Goal: Navigation & Orientation: Find specific page/section

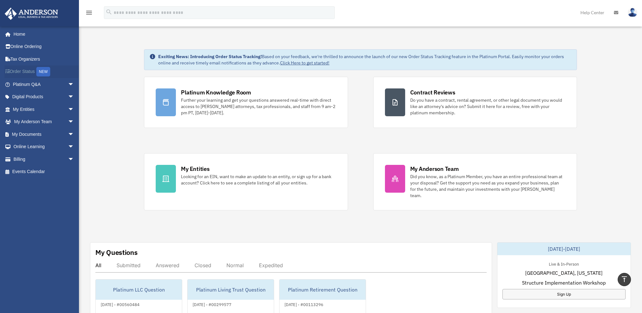
scroll to position [409, 0]
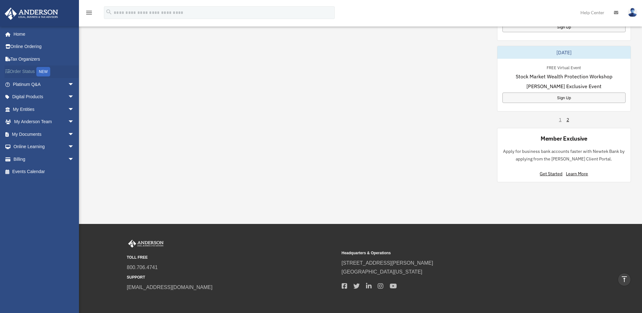
click at [27, 71] on link "Order Status NEW" at bounding box center [43, 71] width 79 height 13
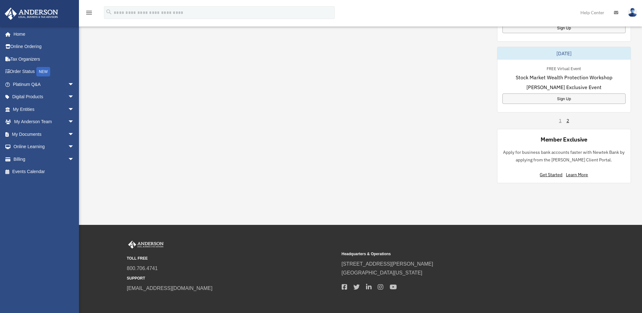
scroll to position [408, 0]
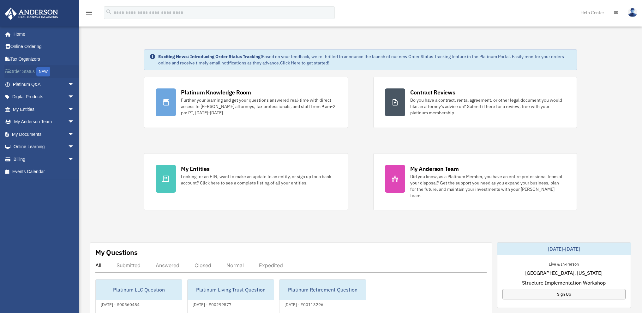
click at [13, 72] on link "Order Status NEW" at bounding box center [43, 71] width 79 height 13
click at [20, 72] on link "Order Status NEW" at bounding box center [43, 71] width 79 height 13
click at [29, 134] on link "My Documents arrow_drop_down" at bounding box center [43, 134] width 79 height 13
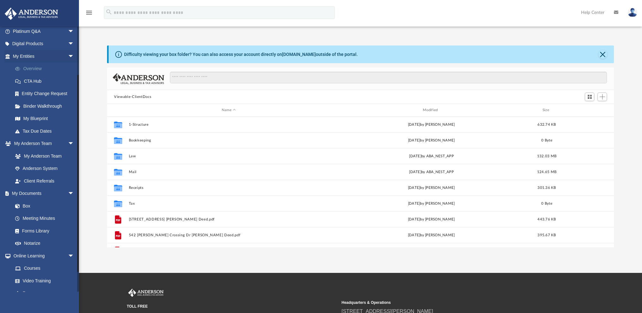
scroll to position [63, 0]
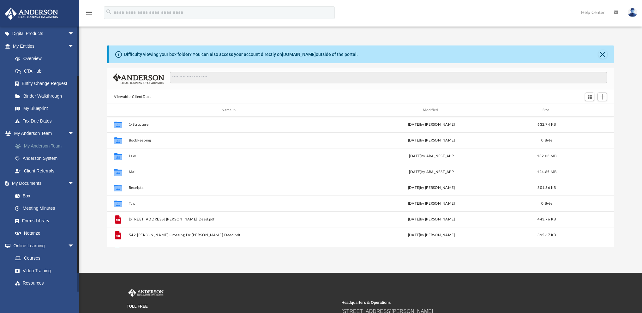
click at [44, 146] on link "My Anderson Team" at bounding box center [46, 146] width 75 height 13
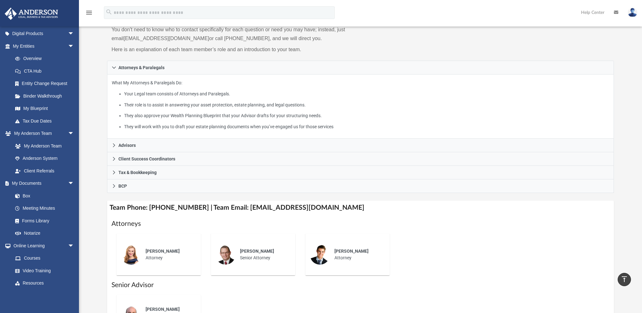
scroll to position [32, 0]
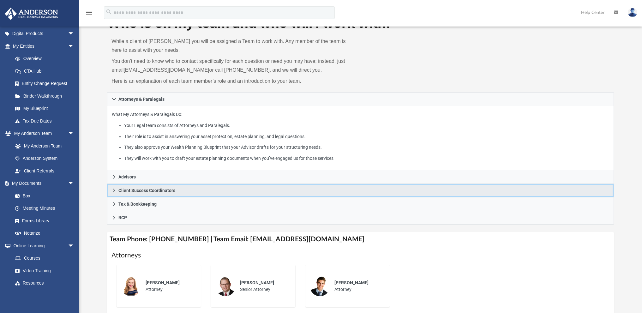
click at [114, 191] on icon at bounding box center [114, 191] width 2 height 4
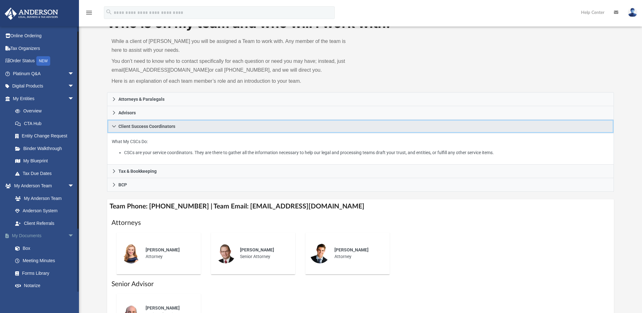
scroll to position [0, 0]
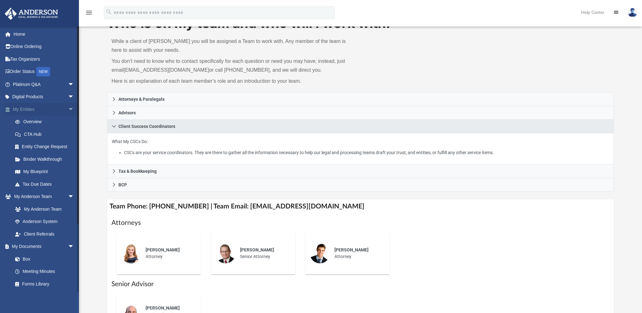
click at [68, 107] on span "arrow_drop_down" at bounding box center [74, 109] width 13 height 13
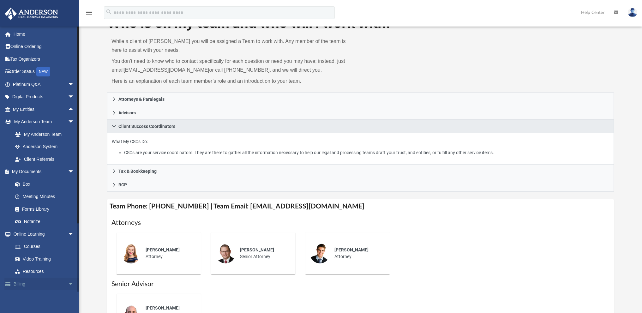
click at [68, 283] on span "arrow_drop_down" at bounding box center [74, 284] width 13 height 13
click at [21, 285] on link "Billing arrow_drop_up" at bounding box center [43, 284] width 79 height 13
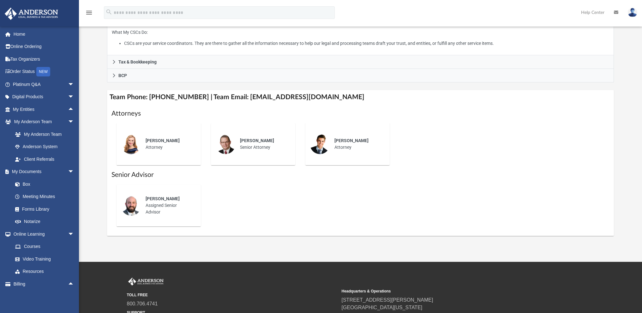
scroll to position [158, 0]
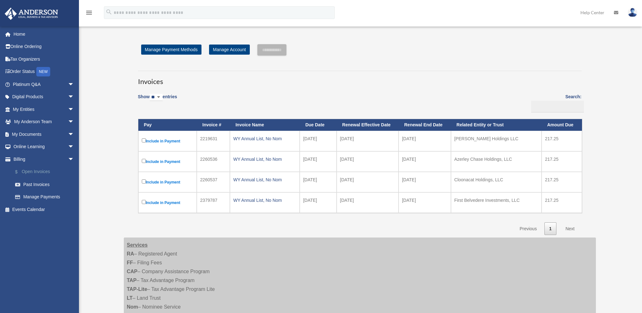
click at [36, 172] on link "$ Open Invoices" at bounding box center [46, 172] width 75 height 13
